Goal: Task Accomplishment & Management: Use online tool/utility

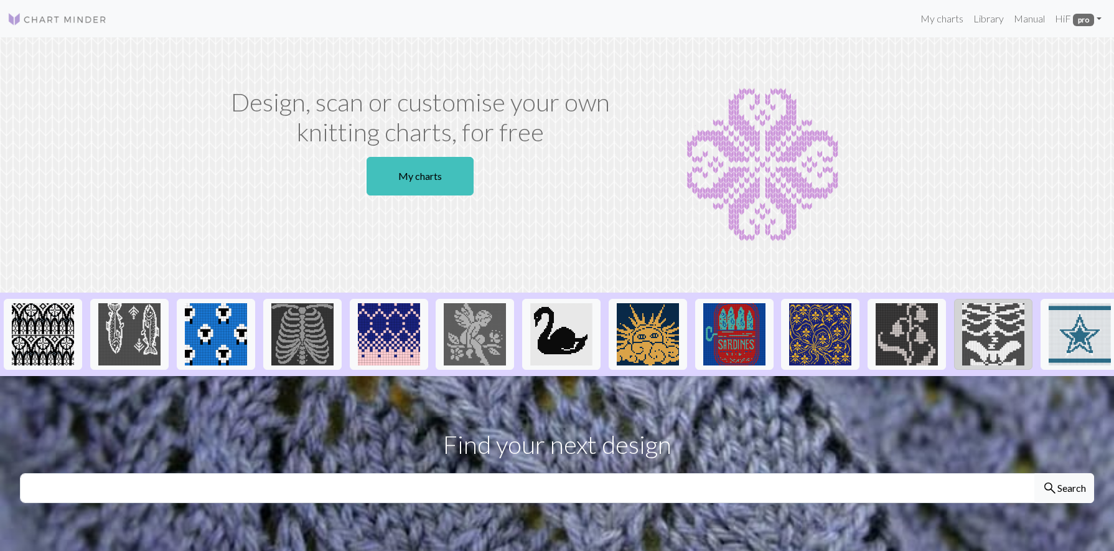
click at [985, 351] on img at bounding box center [993, 334] width 62 height 62
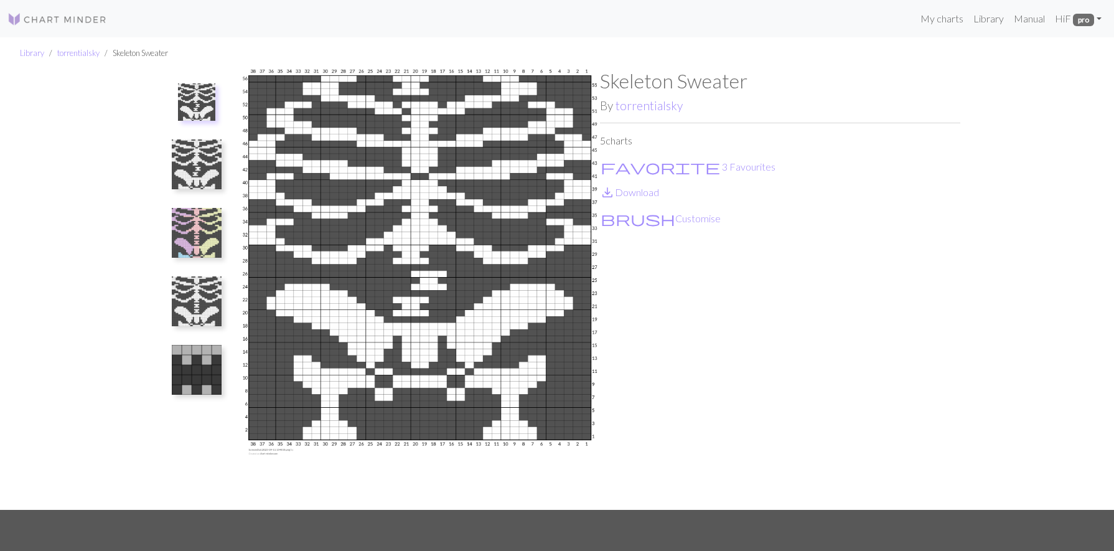
click at [201, 240] on img at bounding box center [197, 233] width 50 height 50
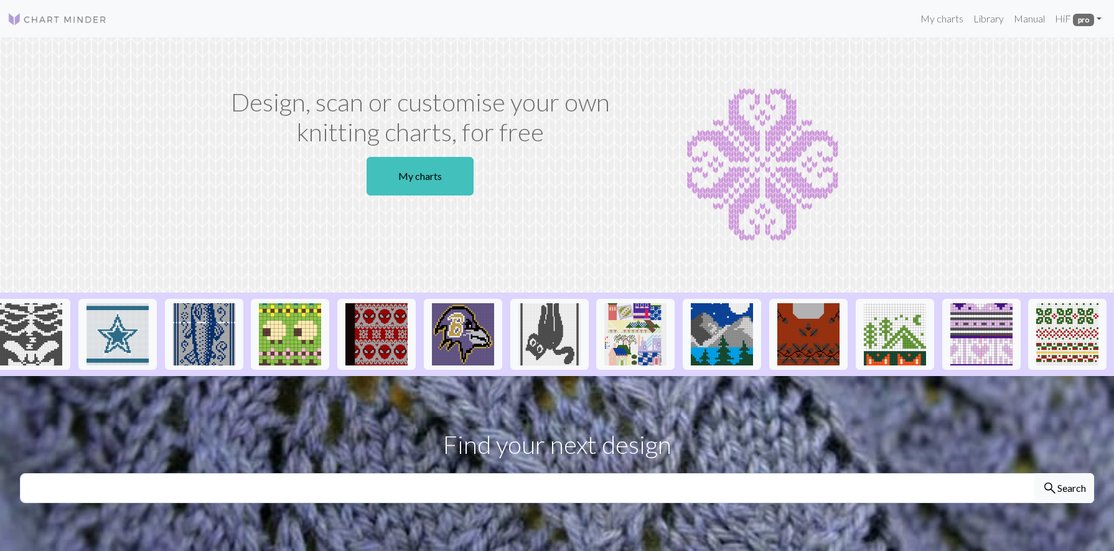
scroll to position [0, 1045]
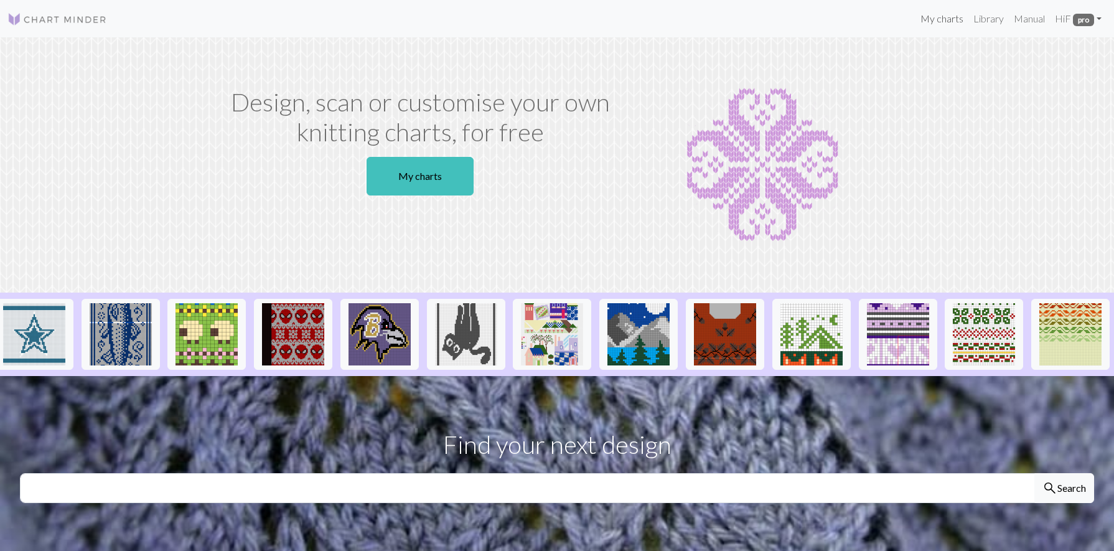
click at [939, 18] on link "My charts" at bounding box center [941, 18] width 53 height 25
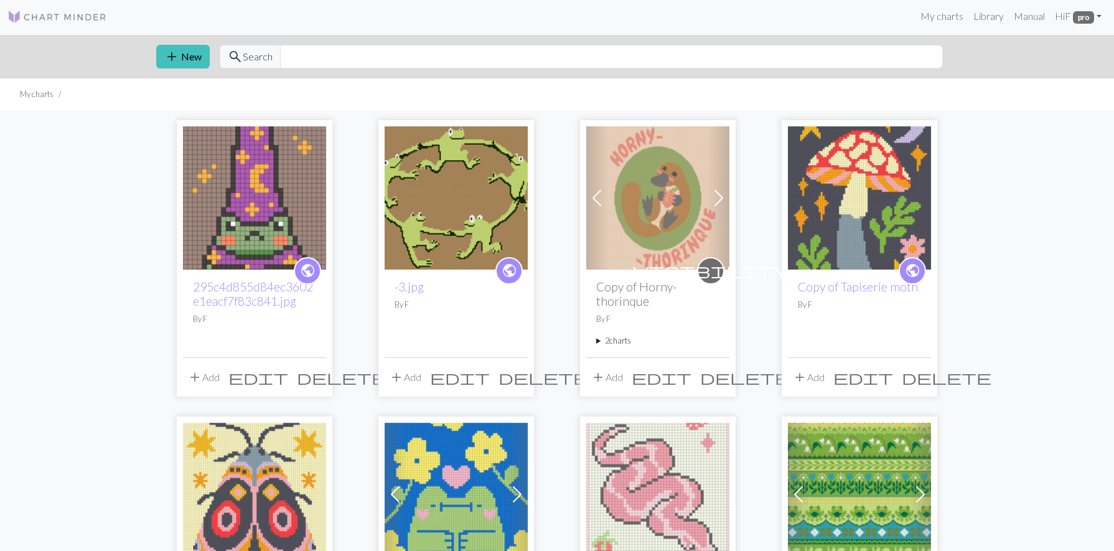
scroll to position [116, 0]
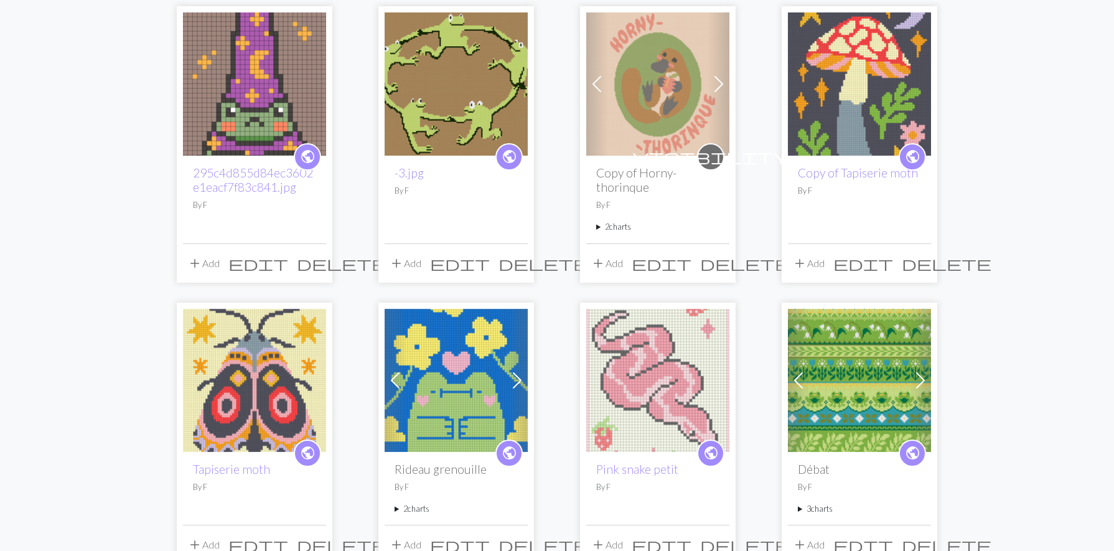
click at [866, 118] on img at bounding box center [859, 83] width 143 height 143
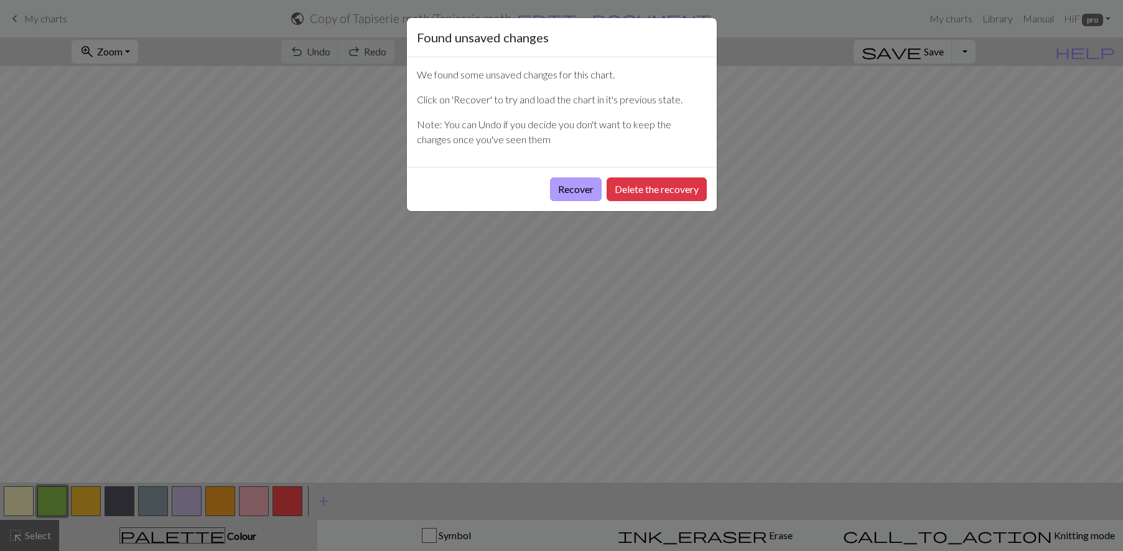
click at [570, 192] on button "Recover" at bounding box center [576, 189] width 52 height 24
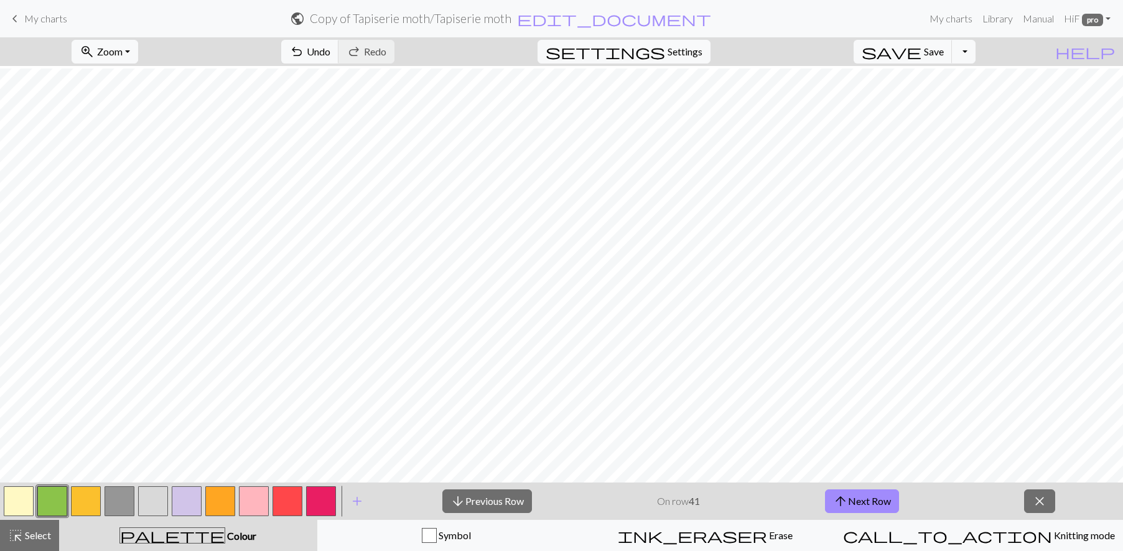
scroll to position [649, 0]
click at [138, 49] on button "zoom_in Zoom Zoom" at bounding box center [105, 52] width 67 height 24
click at [130, 190] on button "150%" at bounding box center [121, 189] width 98 height 20
click at [496, 503] on button "arrow_downward Previous Row" at bounding box center [487, 501] width 90 height 24
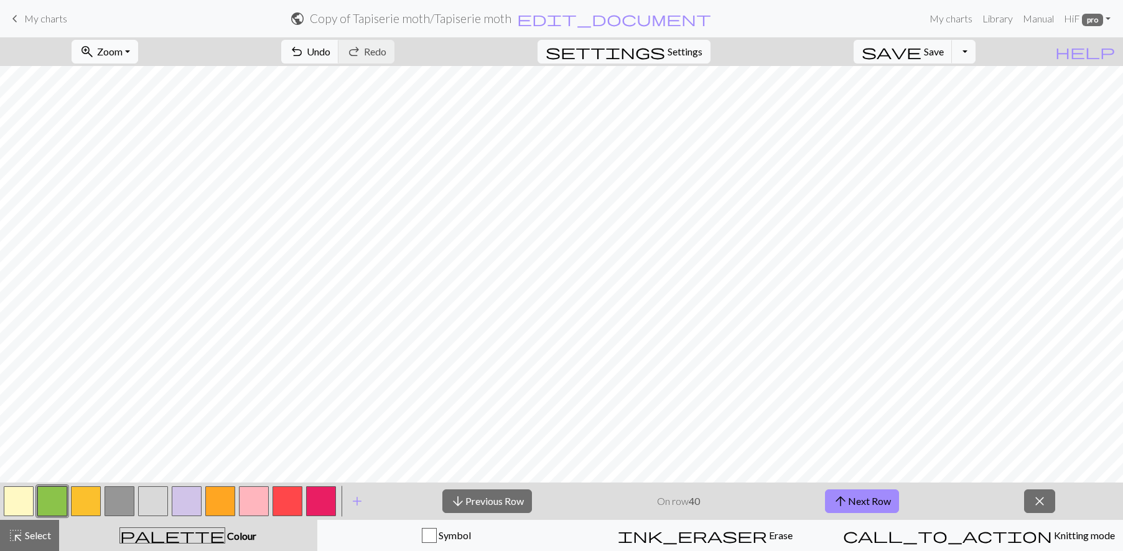
click at [138, 53] on button "zoom_in Zoom Zoom" at bounding box center [105, 52] width 67 height 24
click at [136, 190] on button "150%" at bounding box center [121, 189] width 98 height 20
click at [123, 57] on span "Zoom" at bounding box center [110, 51] width 26 height 12
click at [136, 208] on button "200%" at bounding box center [121, 209] width 98 height 20
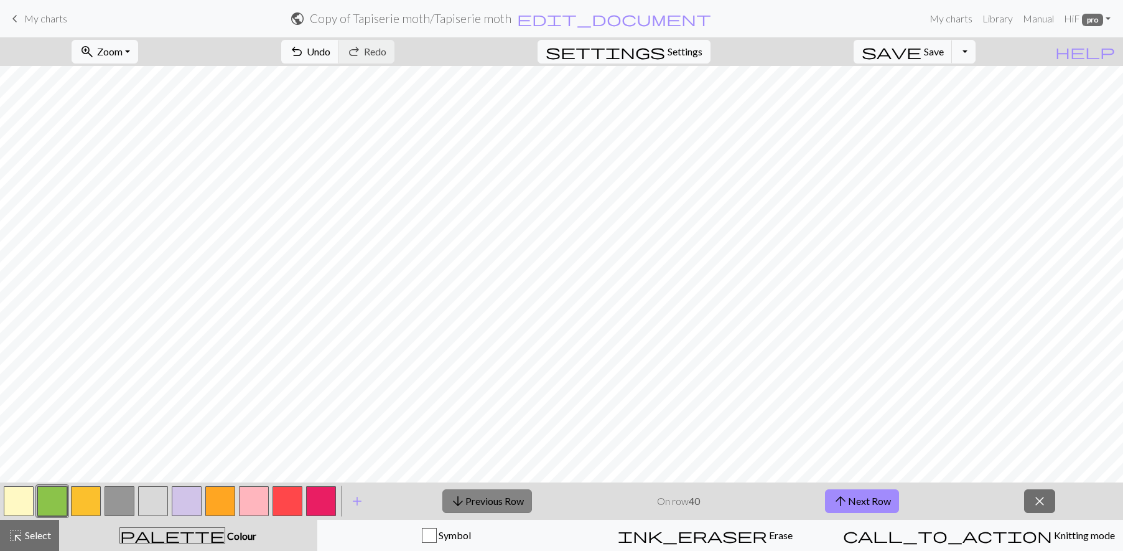
click at [511, 505] on button "arrow_downward Previous Row" at bounding box center [487, 501] width 90 height 24
click at [488, 500] on button "arrow_downward Previous Row" at bounding box center [487, 501] width 90 height 24
click at [472, 503] on button "arrow_downward Previous Row" at bounding box center [487, 501] width 90 height 24
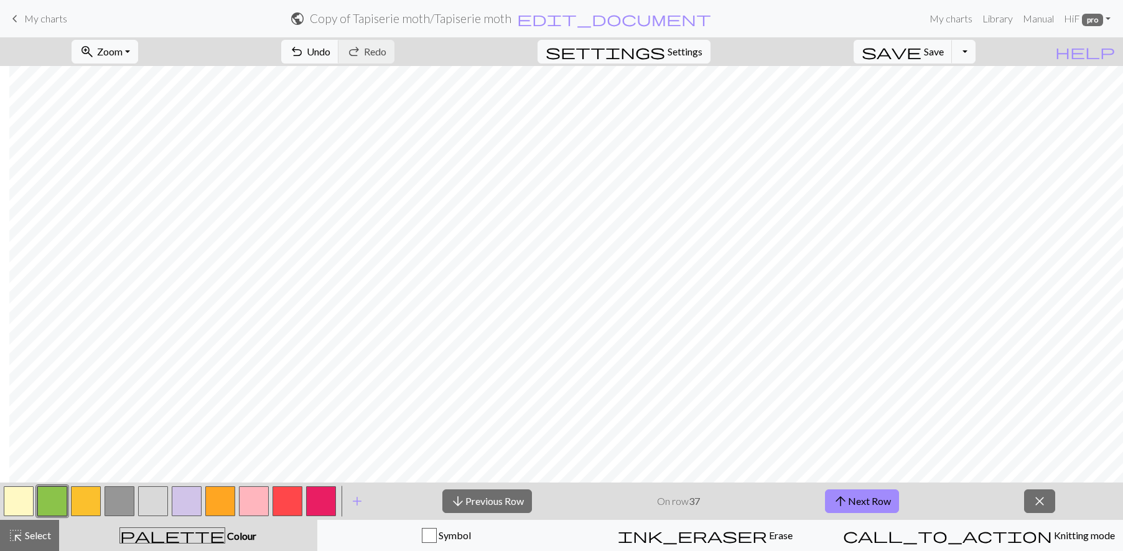
scroll to position [1301, 1306]
click at [507, 504] on button "arrow_downward Previous Row" at bounding box center [487, 501] width 90 height 24
click at [519, 495] on button "arrow_downward Previous Row" at bounding box center [487, 501] width 90 height 24
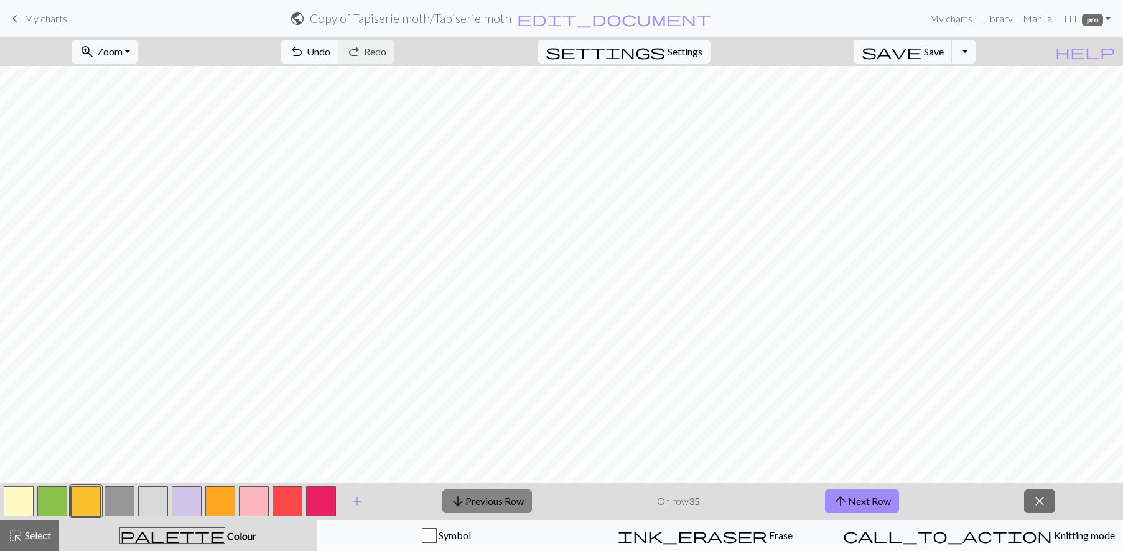
click at [491, 509] on button "arrow_downward Previous Row" at bounding box center [487, 501] width 90 height 24
click at [138, 49] on button "zoom_in Zoom Zoom" at bounding box center [105, 52] width 67 height 24
click at [142, 205] on button "200%" at bounding box center [121, 209] width 98 height 20
click at [138, 47] on button "zoom_in Zoom Zoom" at bounding box center [105, 52] width 67 height 24
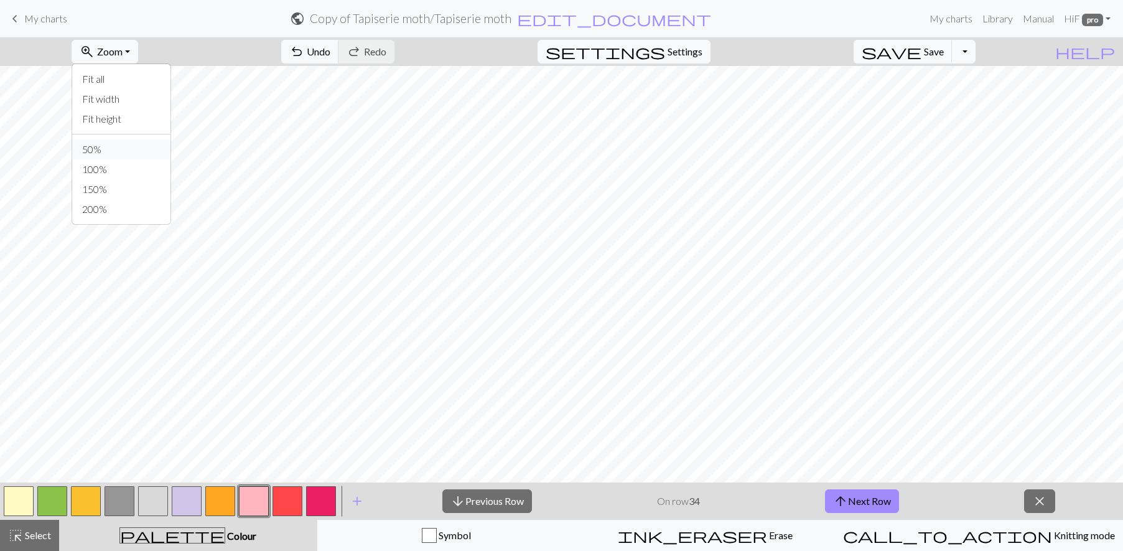
click at [139, 154] on button "50%" at bounding box center [121, 149] width 98 height 20
